Goal: Obtain resource: Download file/media

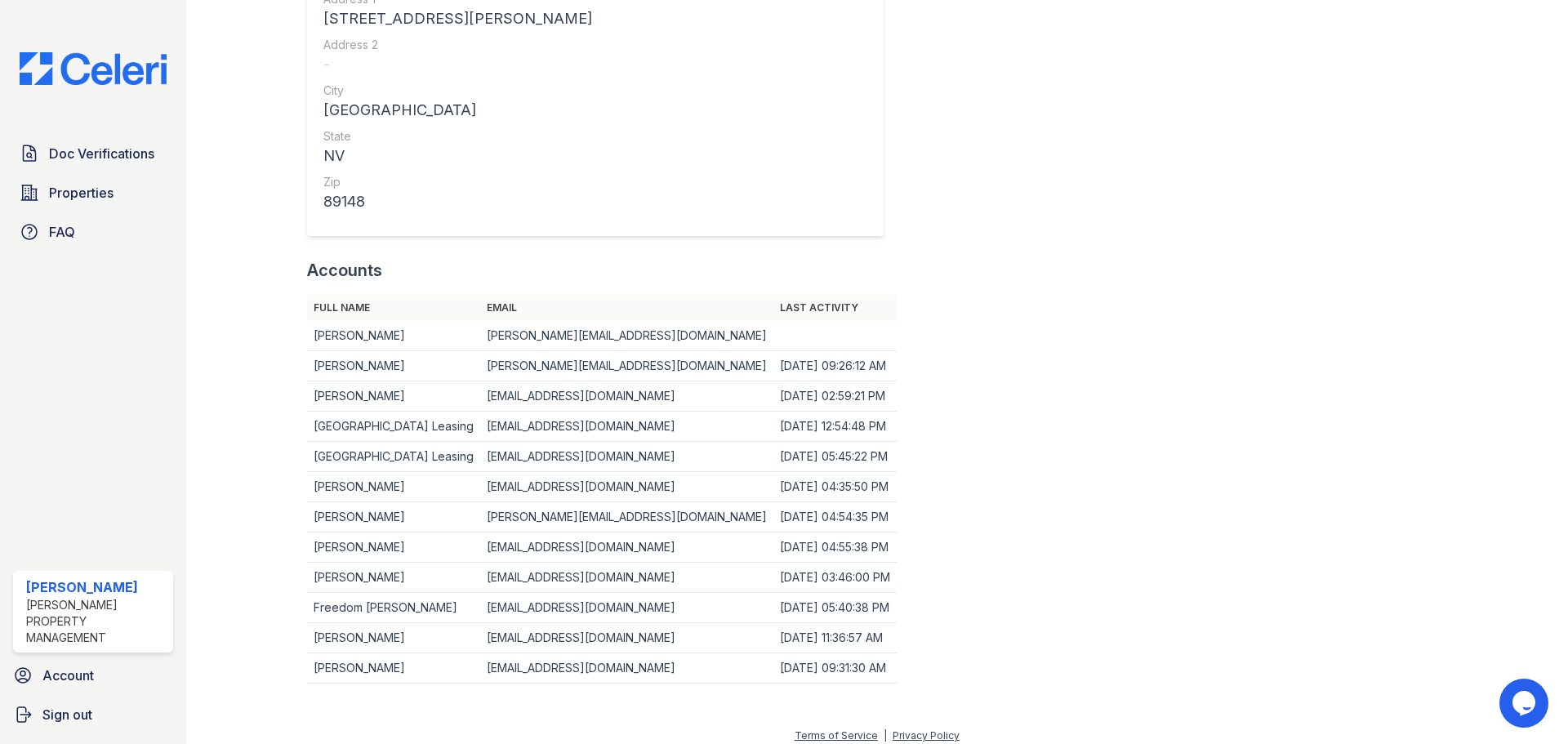
scroll to position [523, 0]
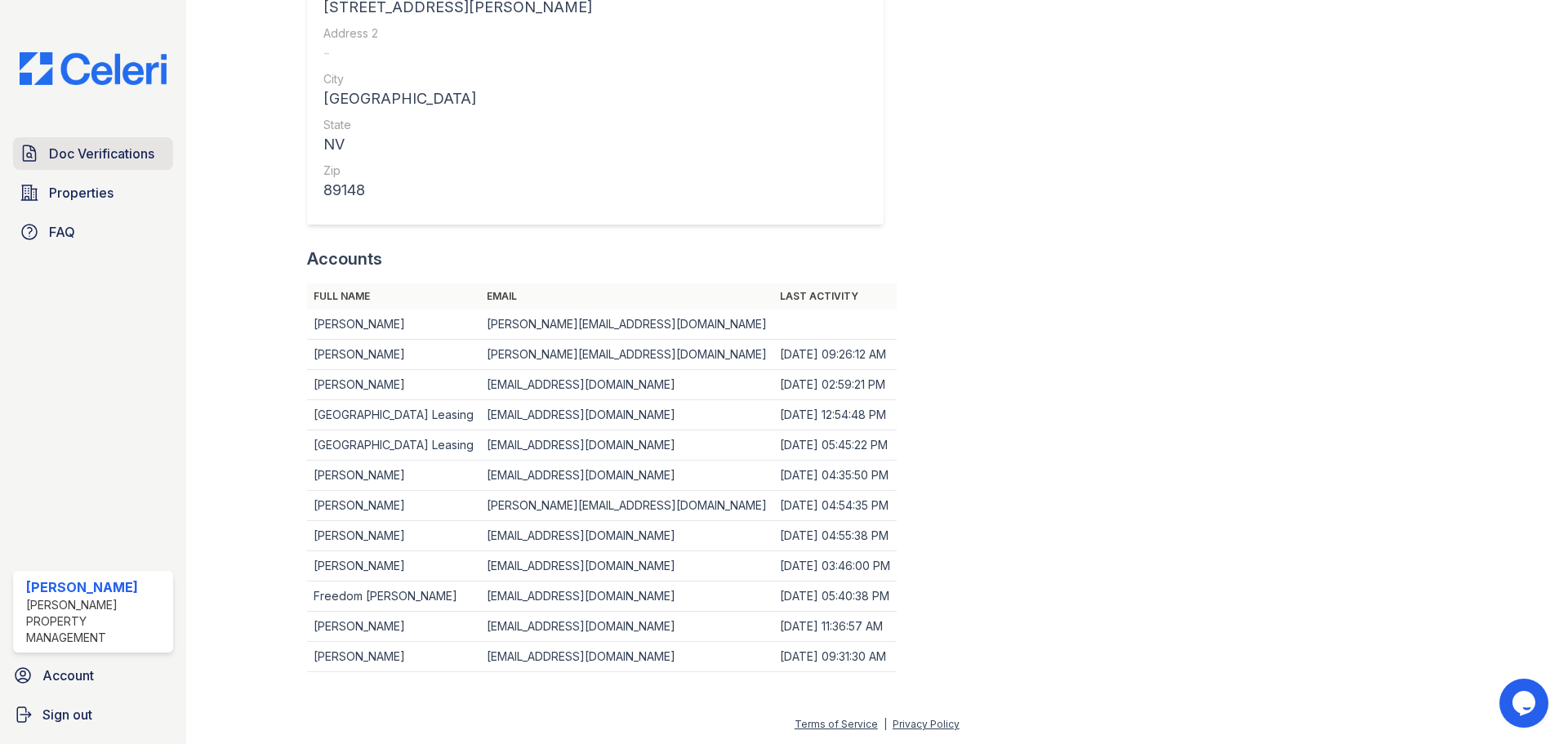
click at [67, 150] on span "Doc Verifications" at bounding box center [101, 153] width 106 height 20
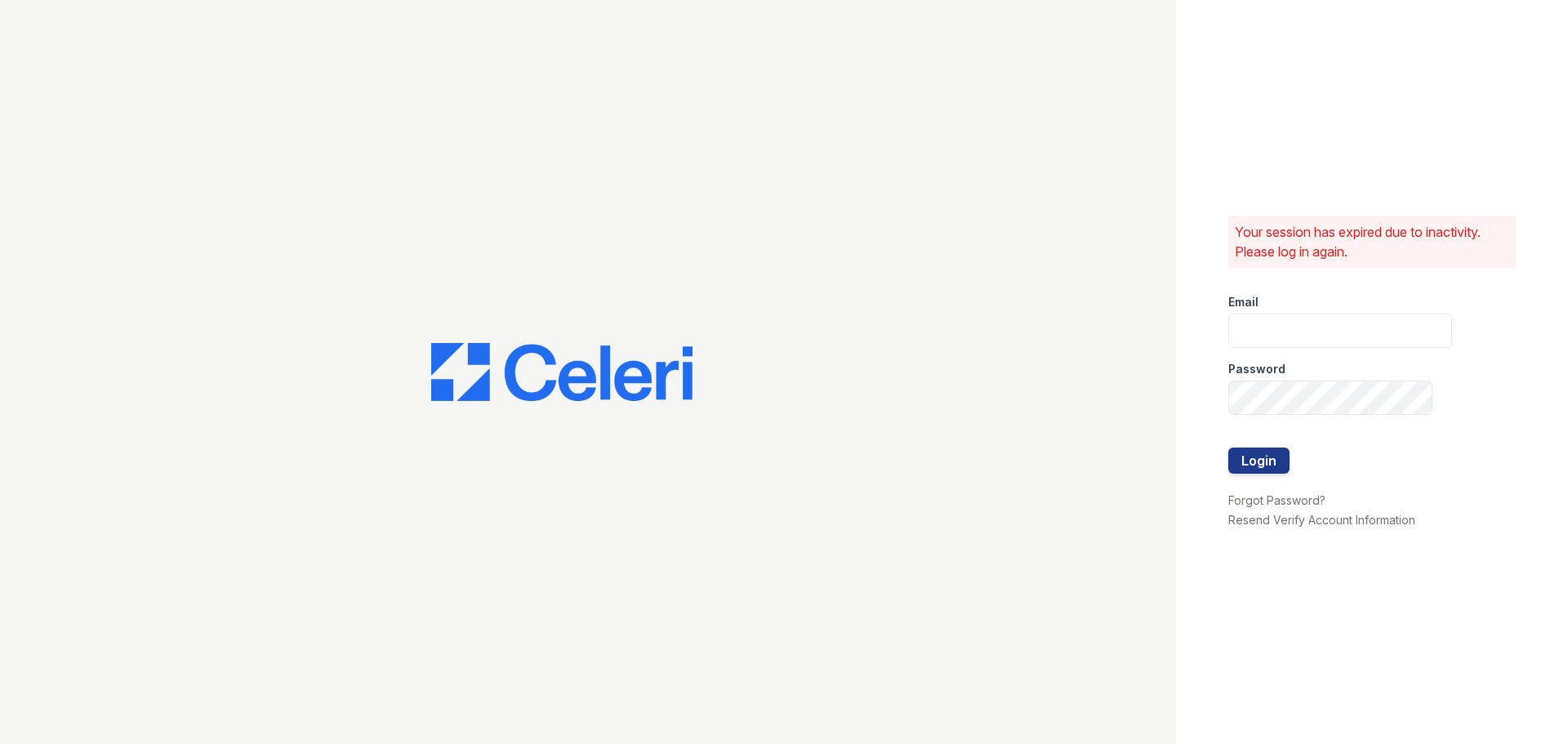
type input "ednar@loganpm.com"
click at [1268, 465] on button "Login" at bounding box center [1259, 460] width 61 height 26
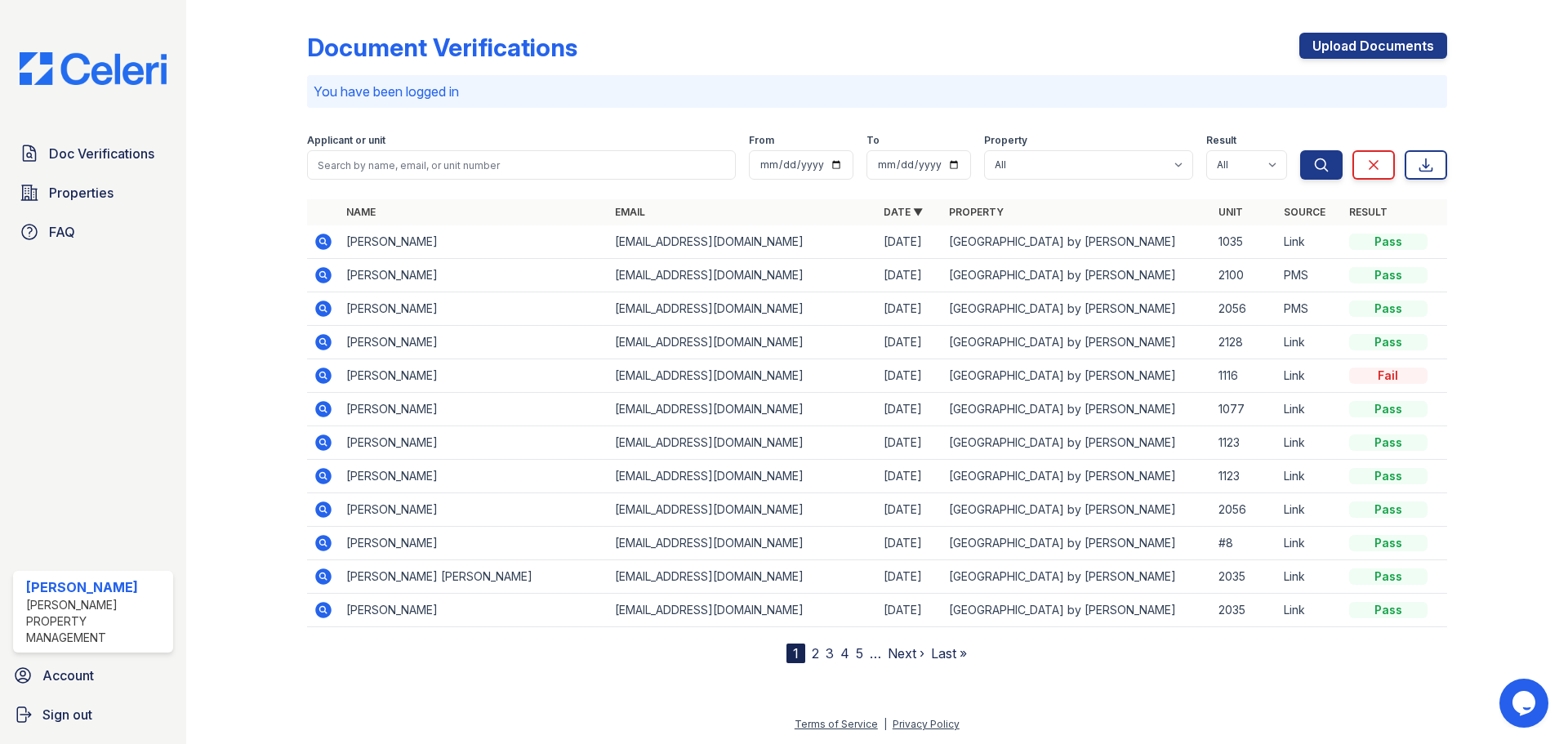
click at [896, 657] on link "Next ›" at bounding box center [906, 653] width 37 height 16
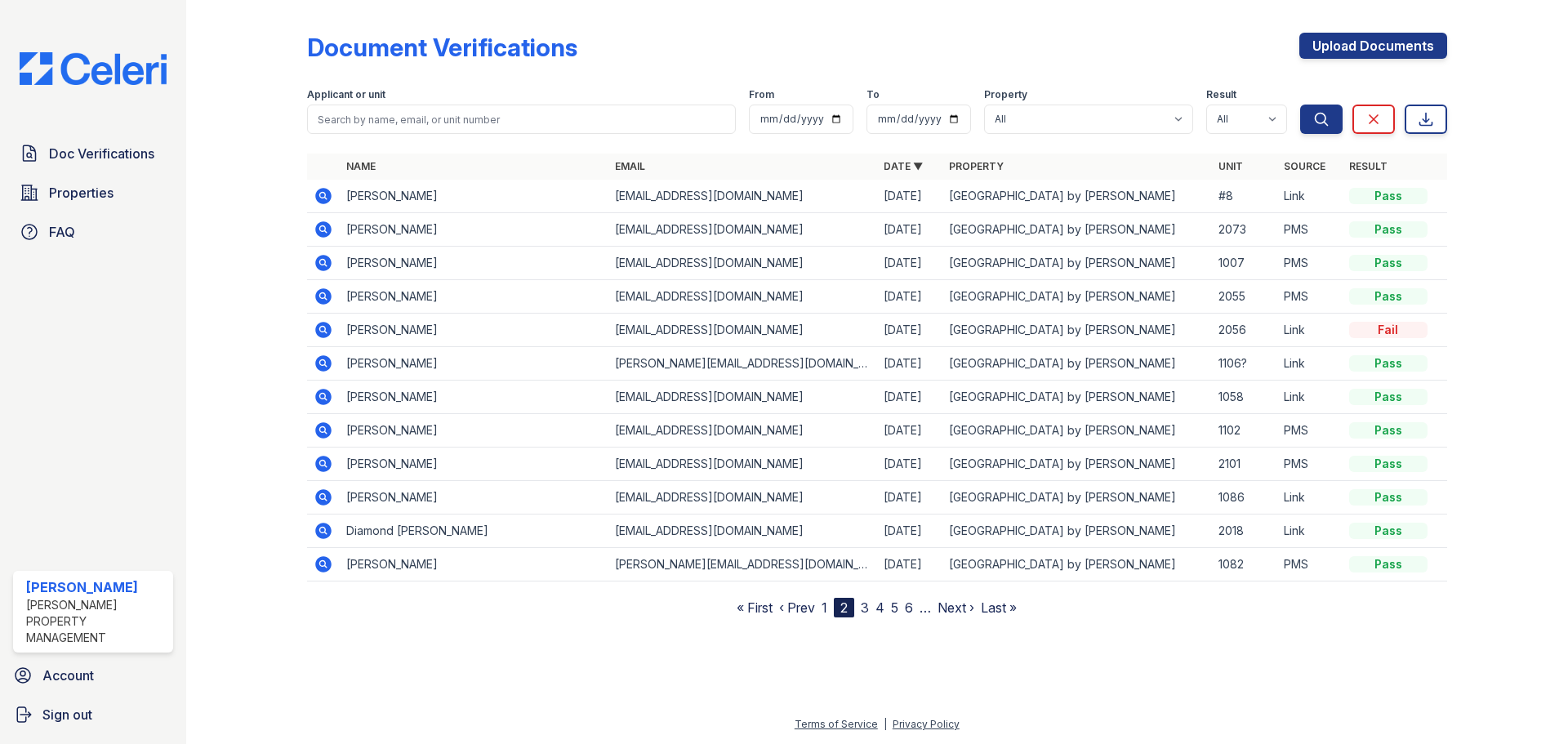
click at [950, 610] on link "Next ›" at bounding box center [956, 607] width 37 height 16
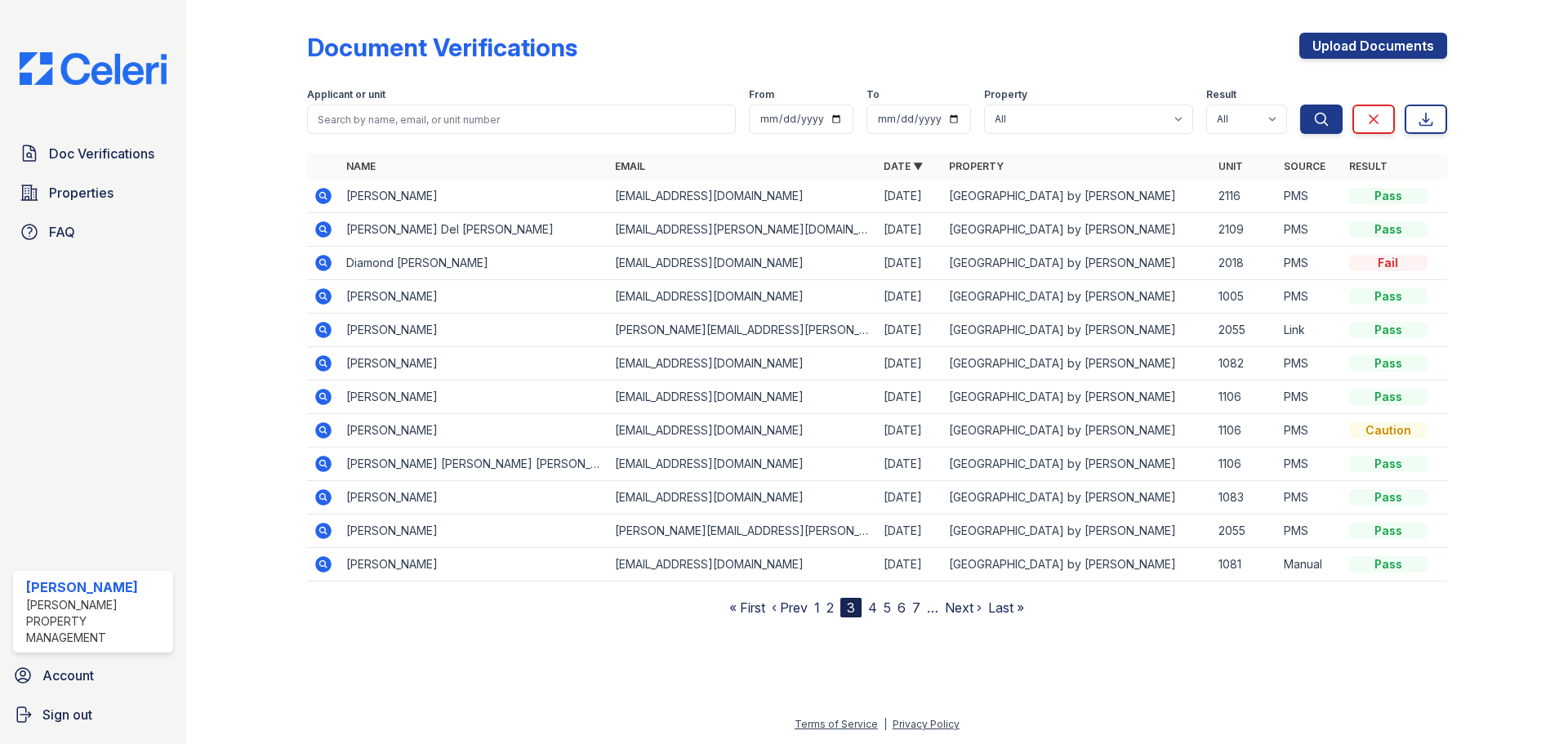
click at [801, 607] on link "‹ Prev" at bounding box center [790, 607] width 36 height 16
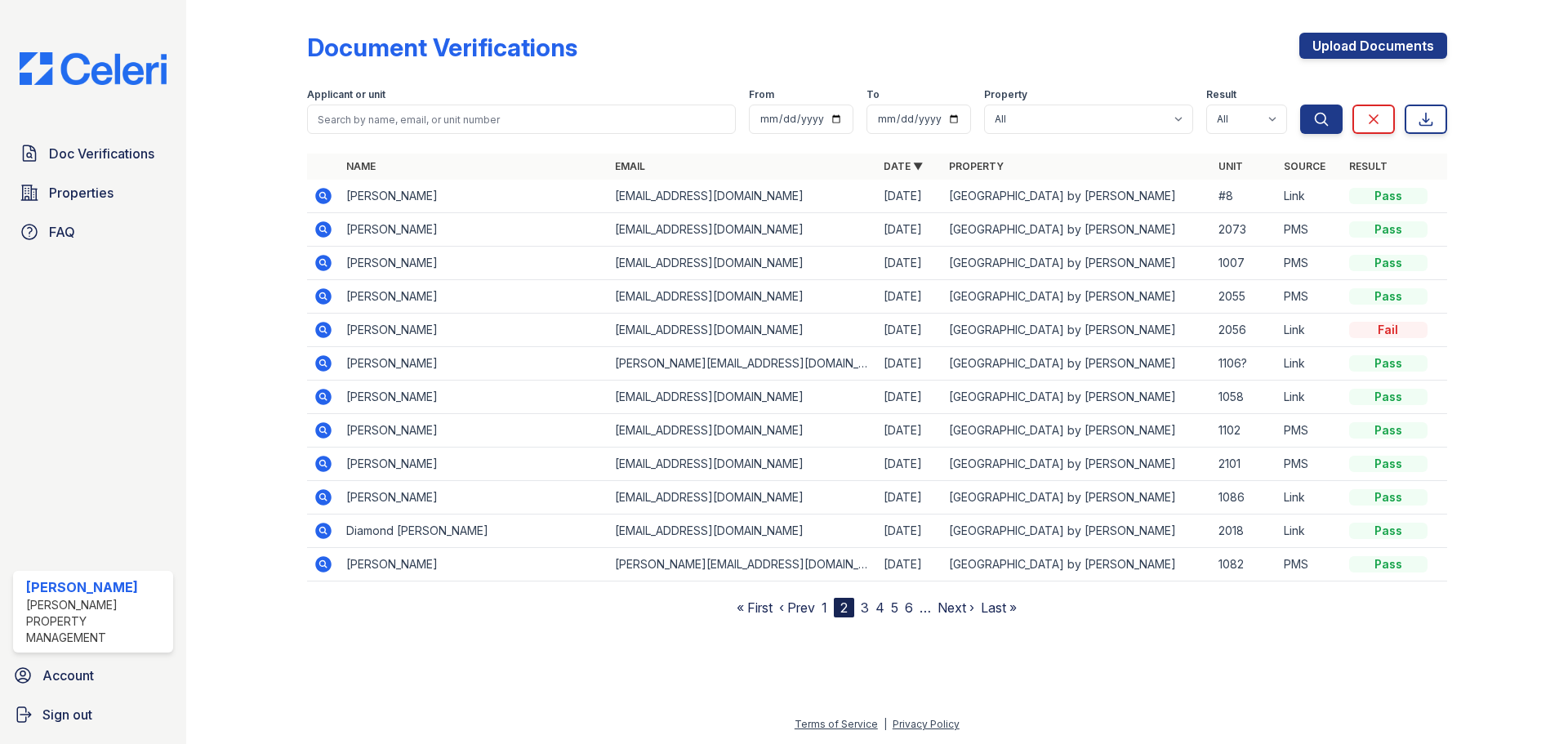
click at [795, 603] on link "‹ Prev" at bounding box center [798, 607] width 36 height 16
click at [320, 329] on icon at bounding box center [323, 330] width 20 height 20
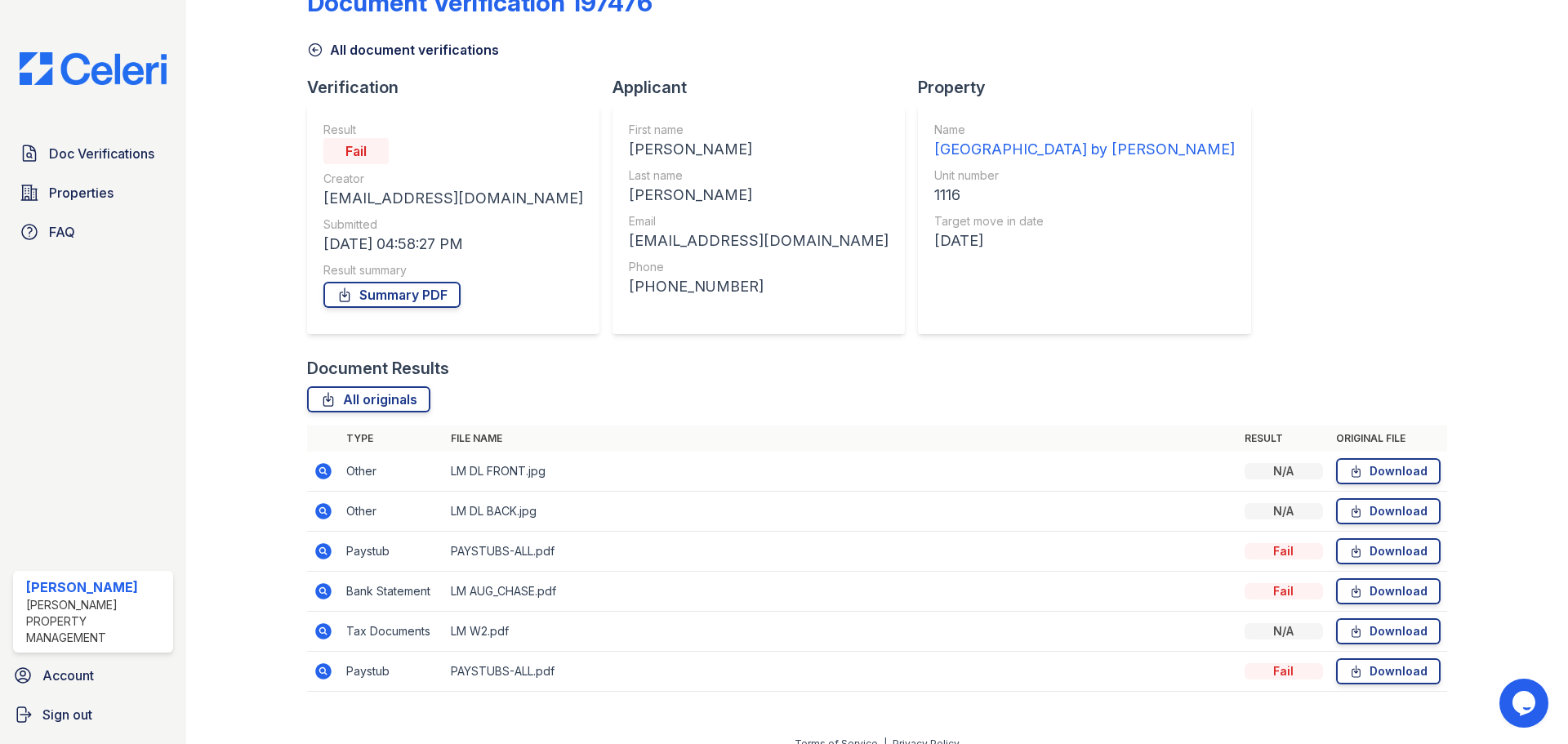
scroll to position [65, 0]
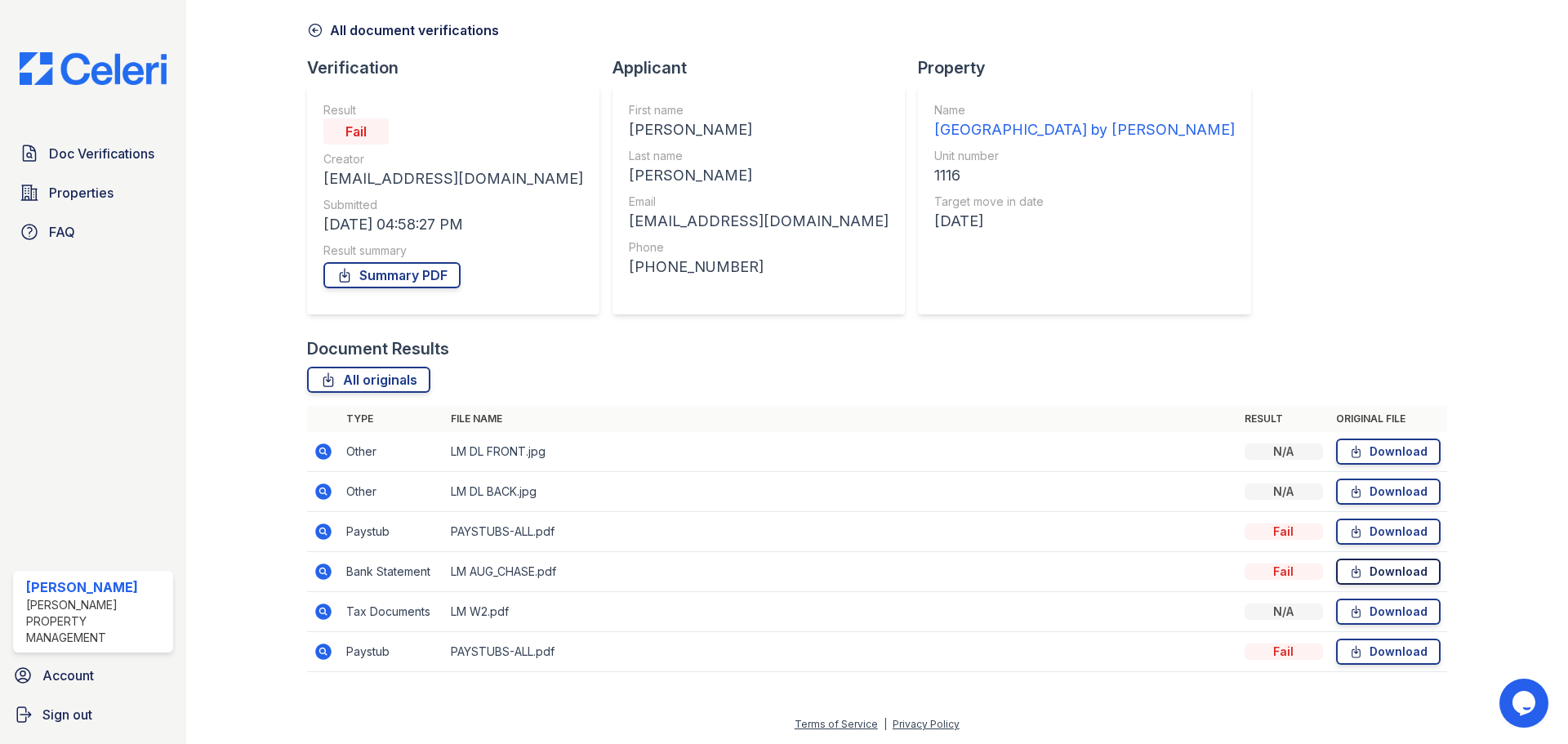
click at [1378, 573] on link "Download" at bounding box center [1389, 571] width 105 height 26
click at [1354, 573] on link "Download" at bounding box center [1389, 571] width 105 height 26
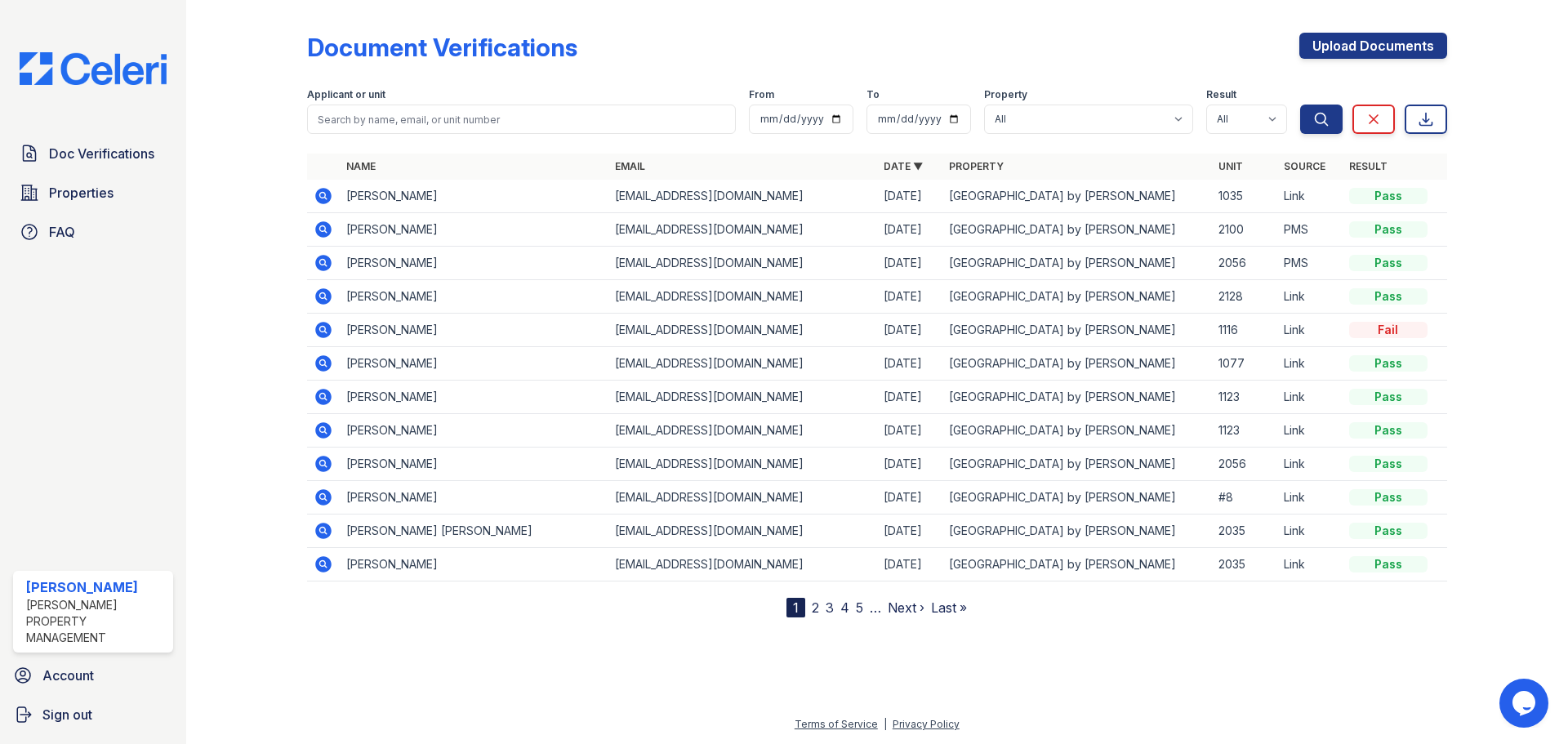
click at [328, 329] on icon at bounding box center [323, 330] width 16 height 16
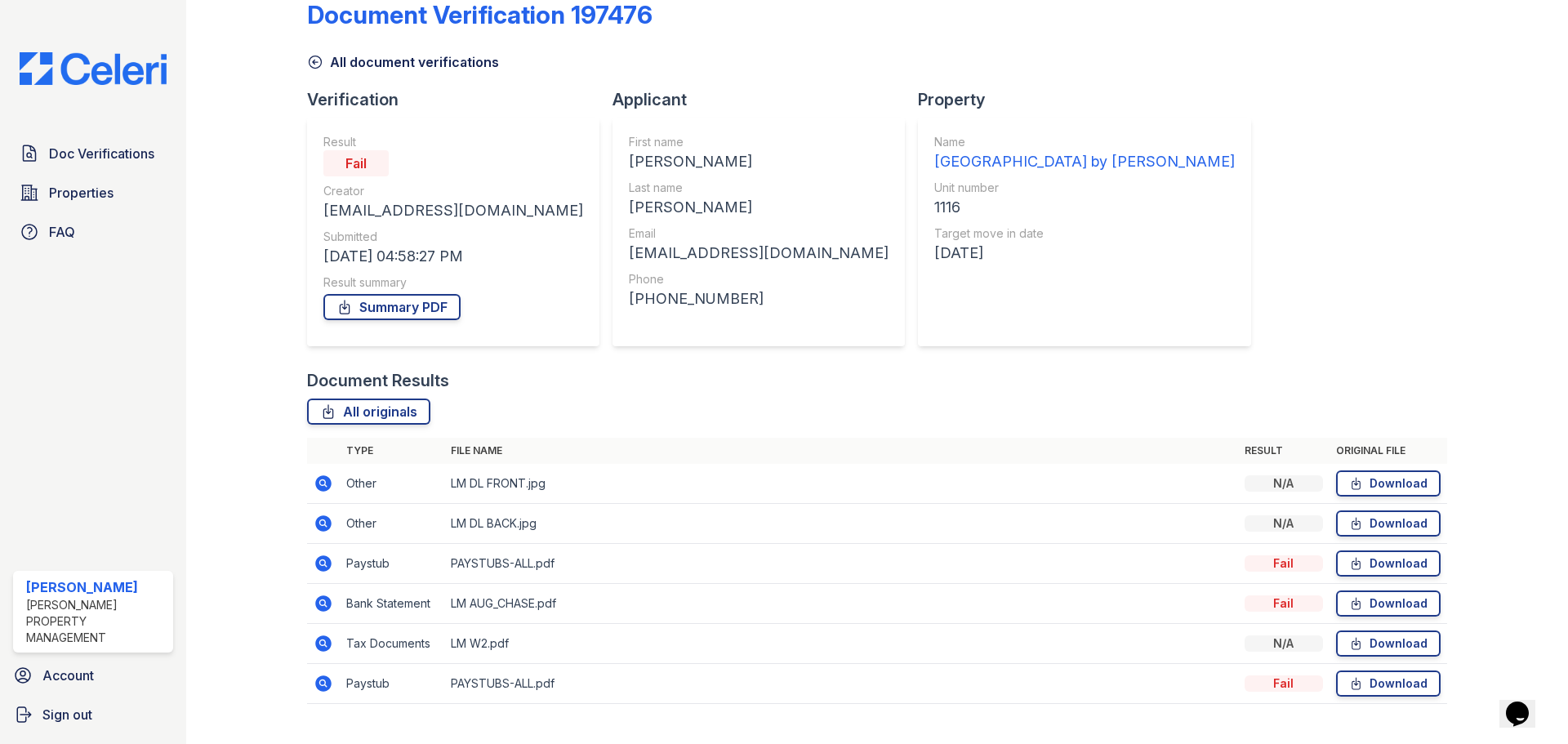
scroll to position [65, 0]
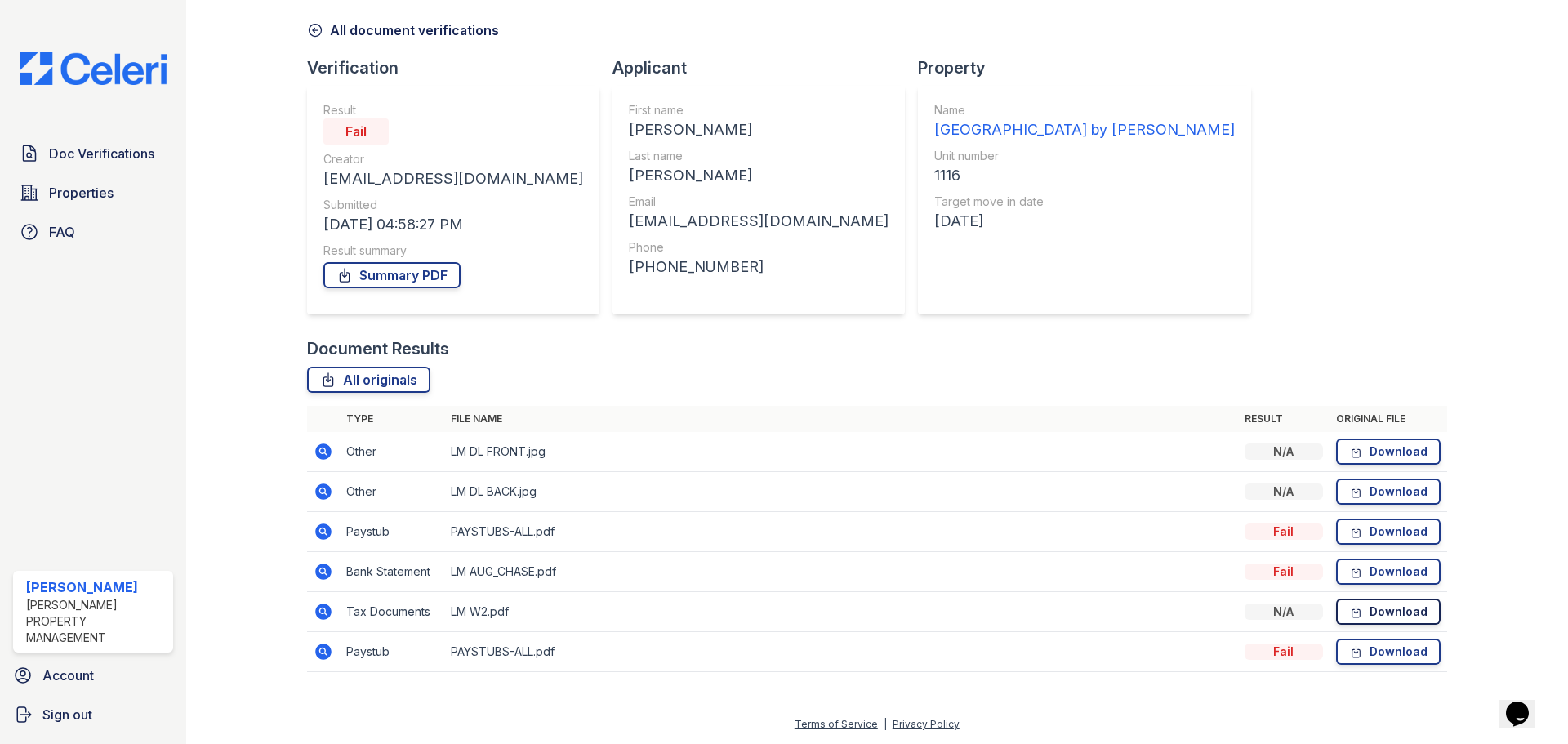
click at [1367, 618] on link "Download" at bounding box center [1389, 611] width 105 height 26
click at [1375, 575] on link "Download" at bounding box center [1389, 571] width 105 height 26
click at [1379, 533] on link "Download" at bounding box center [1389, 531] width 105 height 26
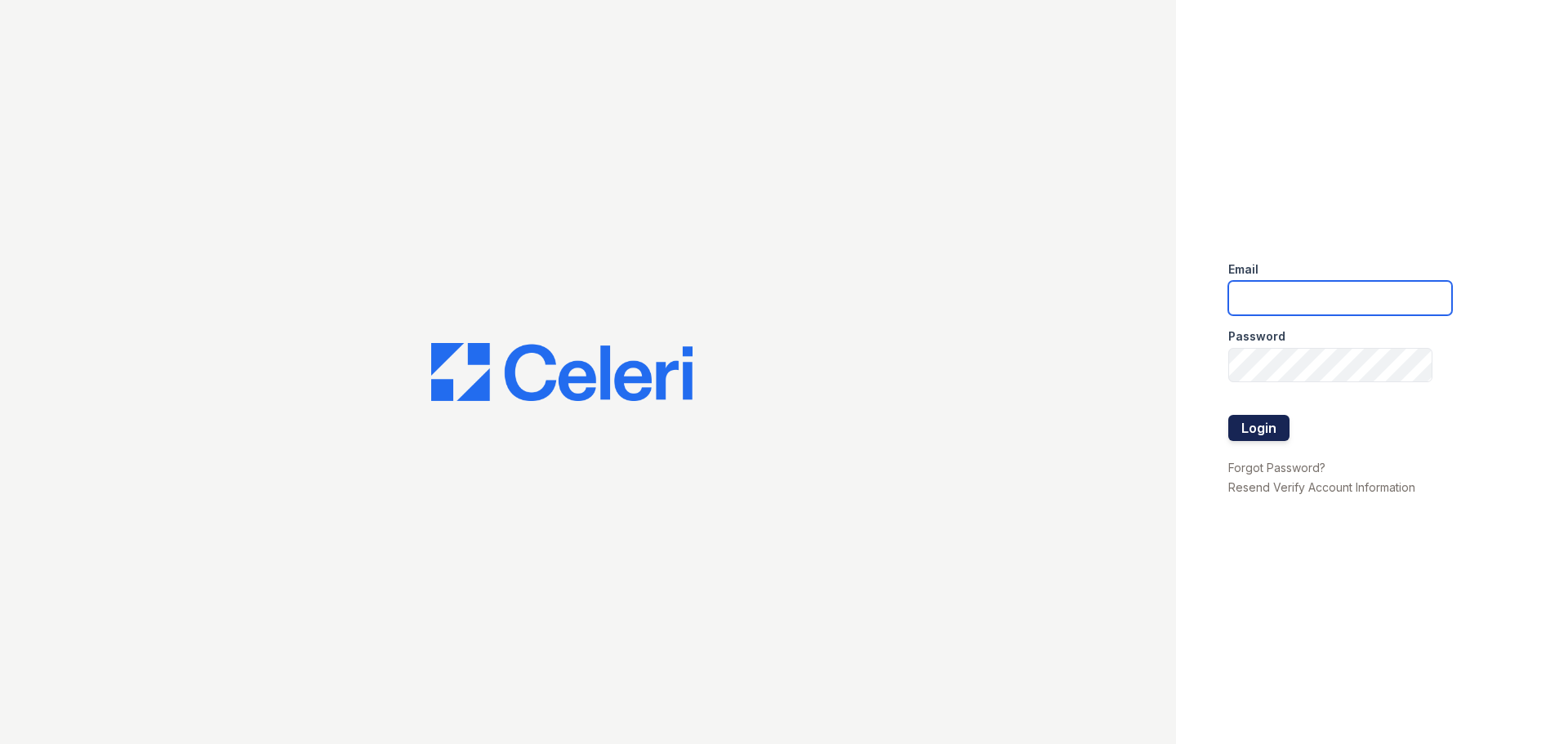
type input "[EMAIL_ADDRESS][DOMAIN_NAME]"
click at [1259, 432] on button "Login" at bounding box center [1259, 427] width 61 height 26
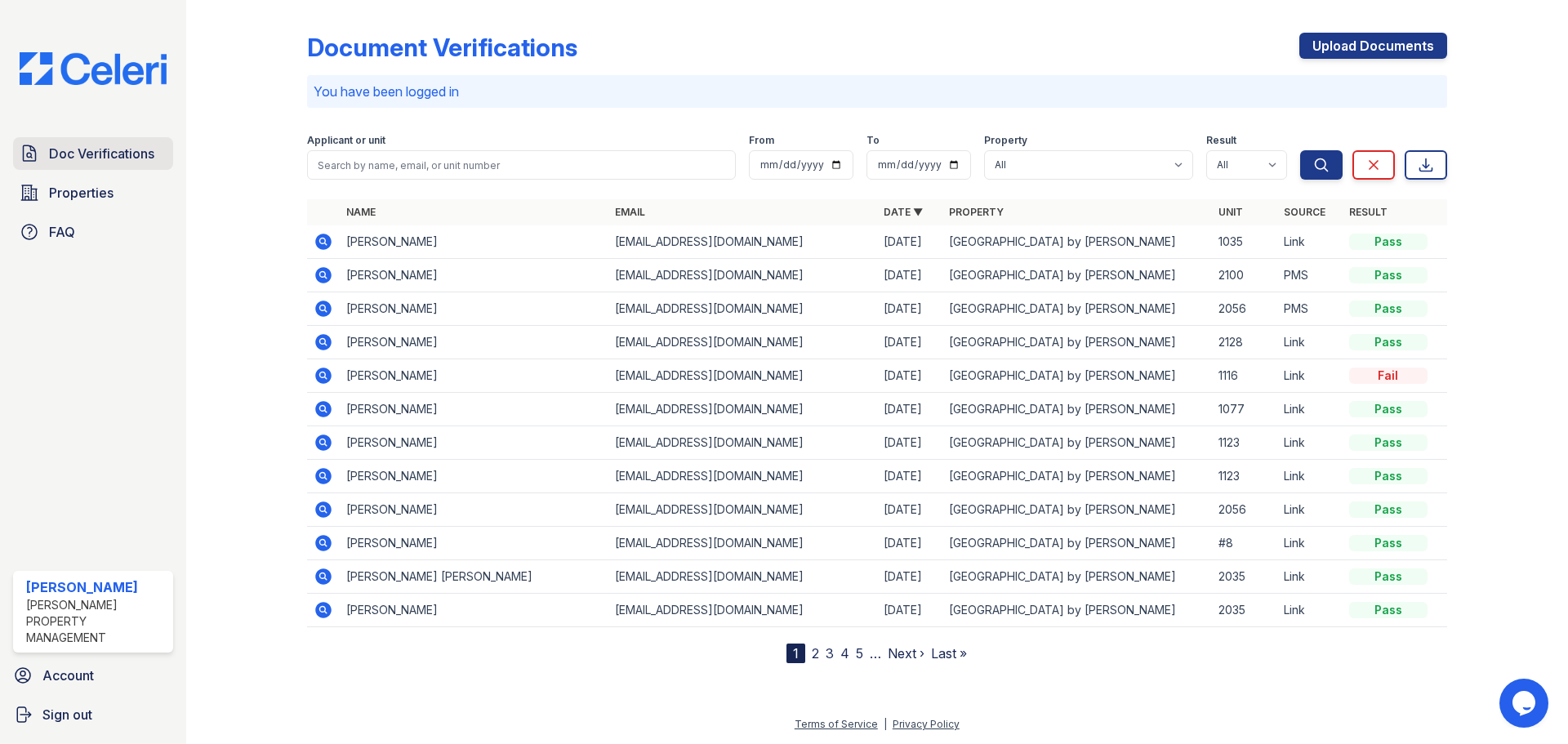
click at [85, 157] on span "Doc Verifications" at bounding box center [101, 153] width 106 height 20
